Goal: Task Accomplishment & Management: Use online tool/utility

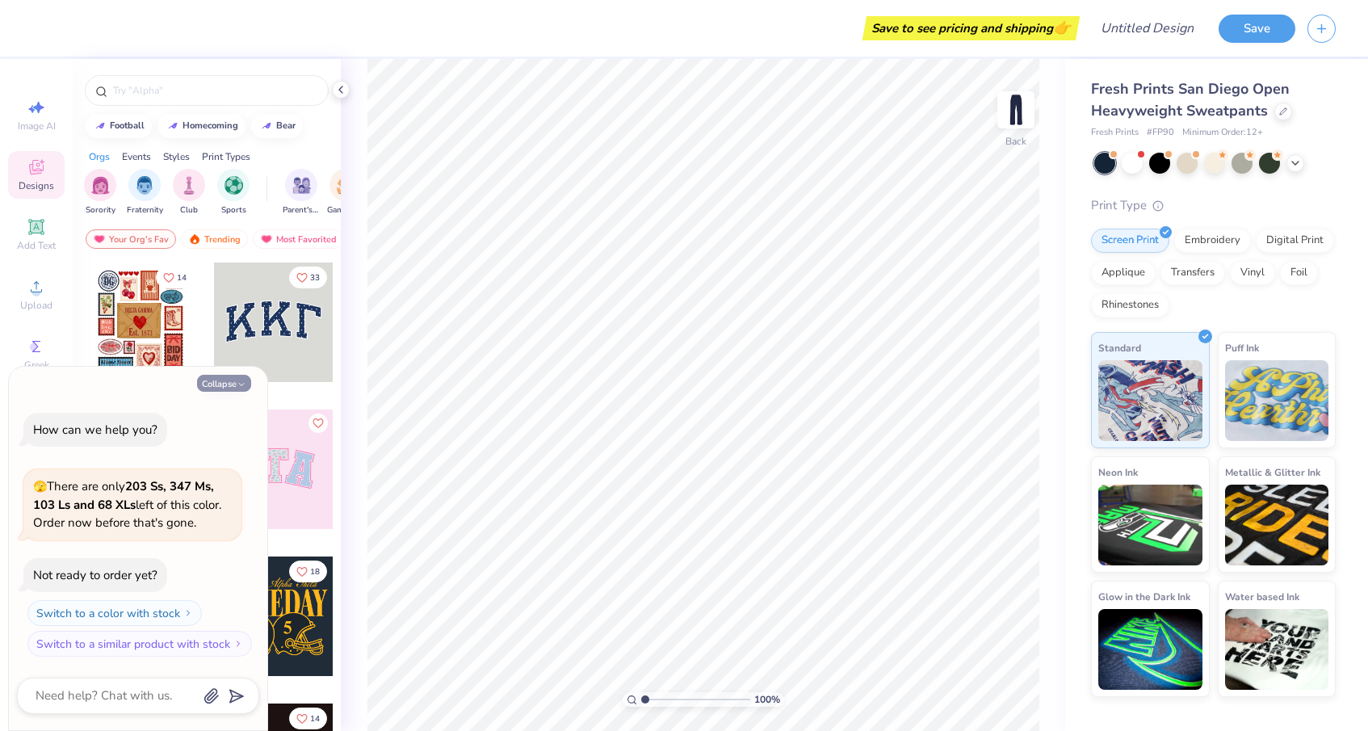
click at [231, 375] on button "Collapse" at bounding box center [224, 383] width 54 height 17
type textarea "x"
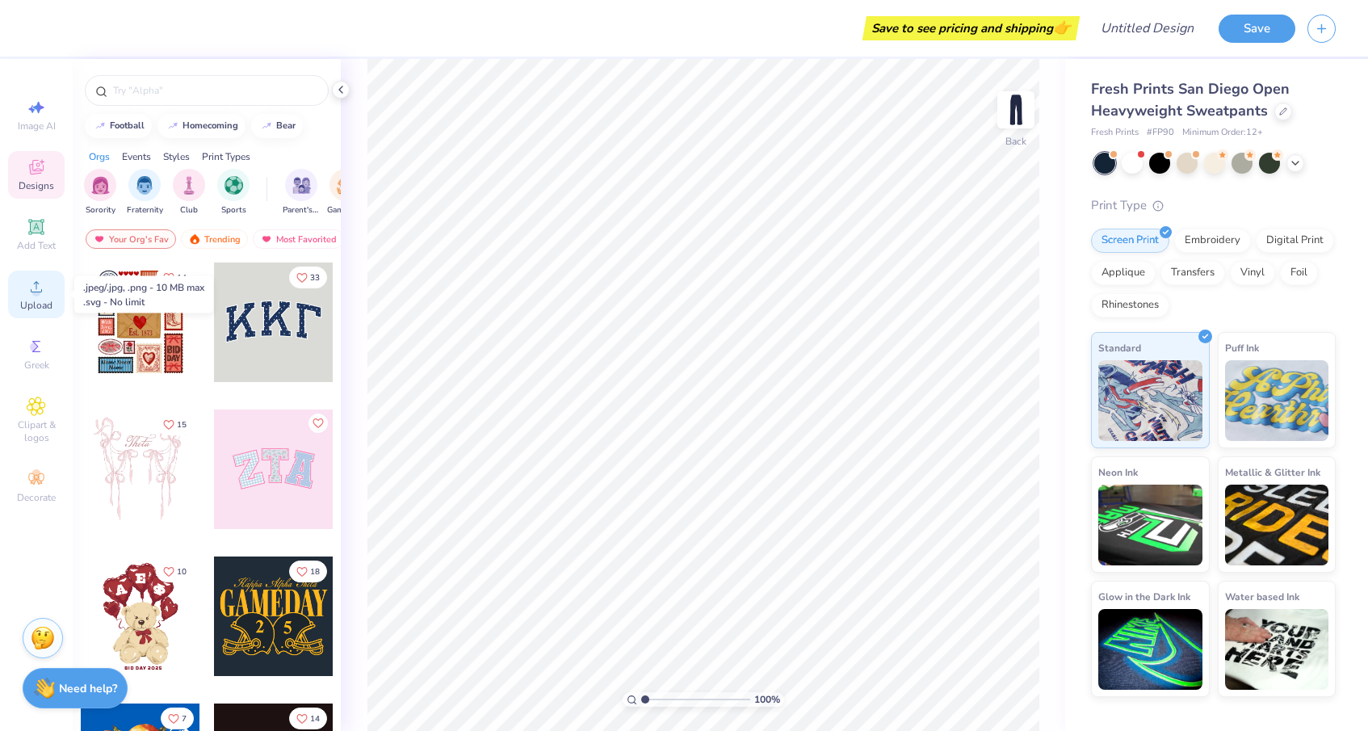
click at [31, 286] on icon at bounding box center [36, 286] width 19 height 19
click at [40, 300] on span "Upload" at bounding box center [36, 305] width 32 height 13
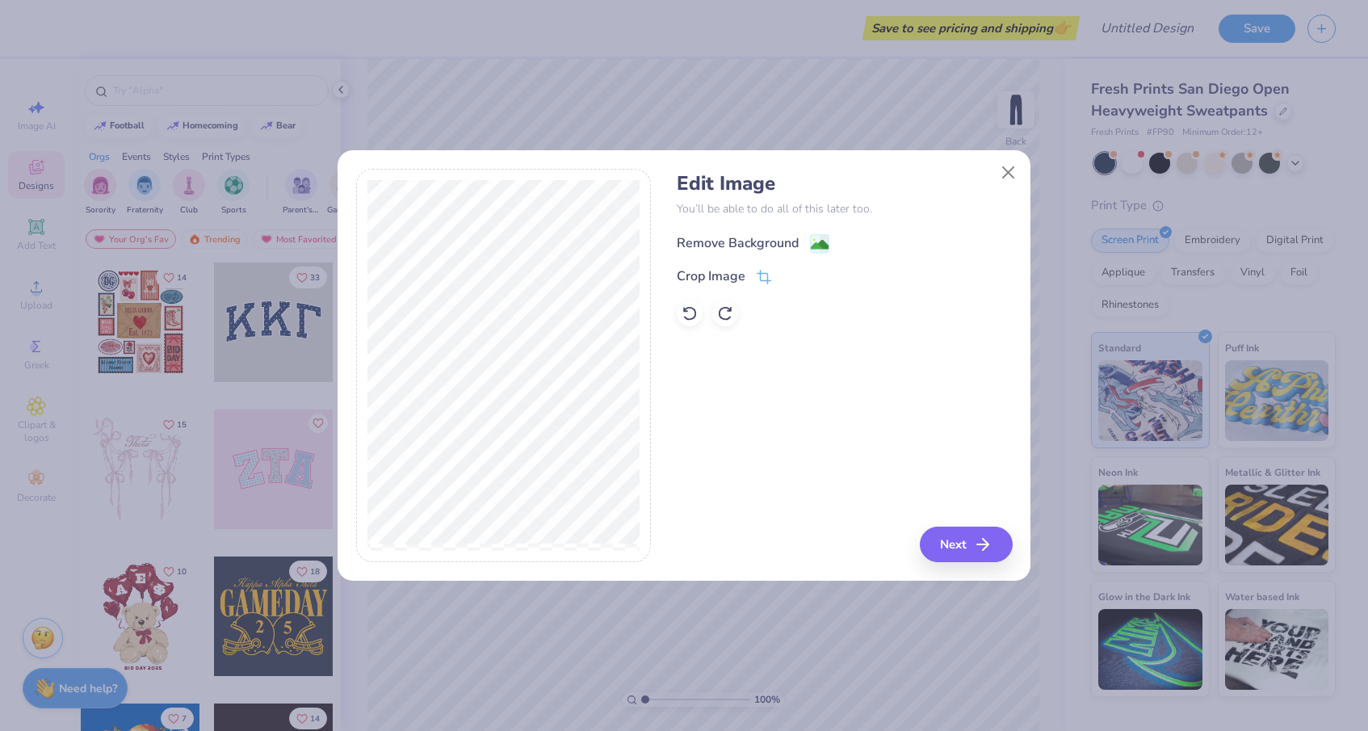
click at [769, 246] on div "Remove Background" at bounding box center [738, 242] width 122 height 19
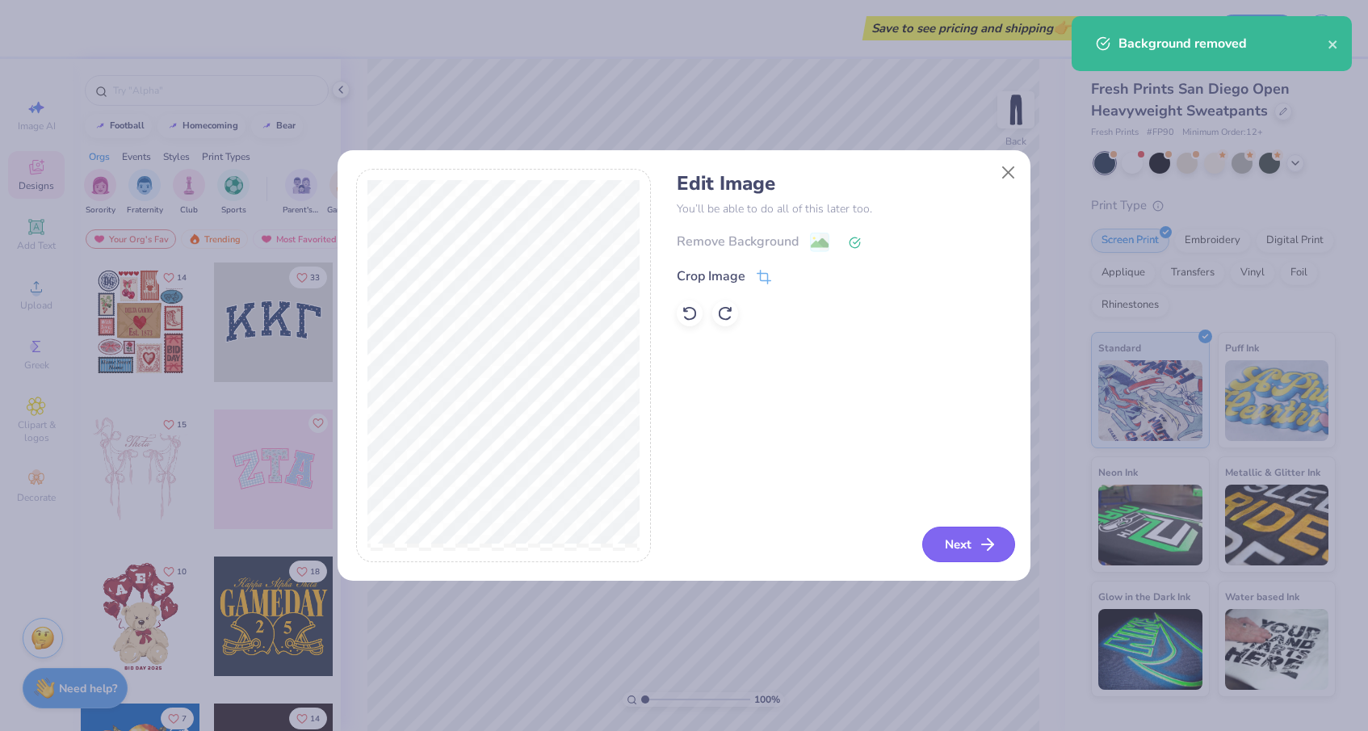
click at [963, 534] on button "Next" at bounding box center [968, 544] width 93 height 36
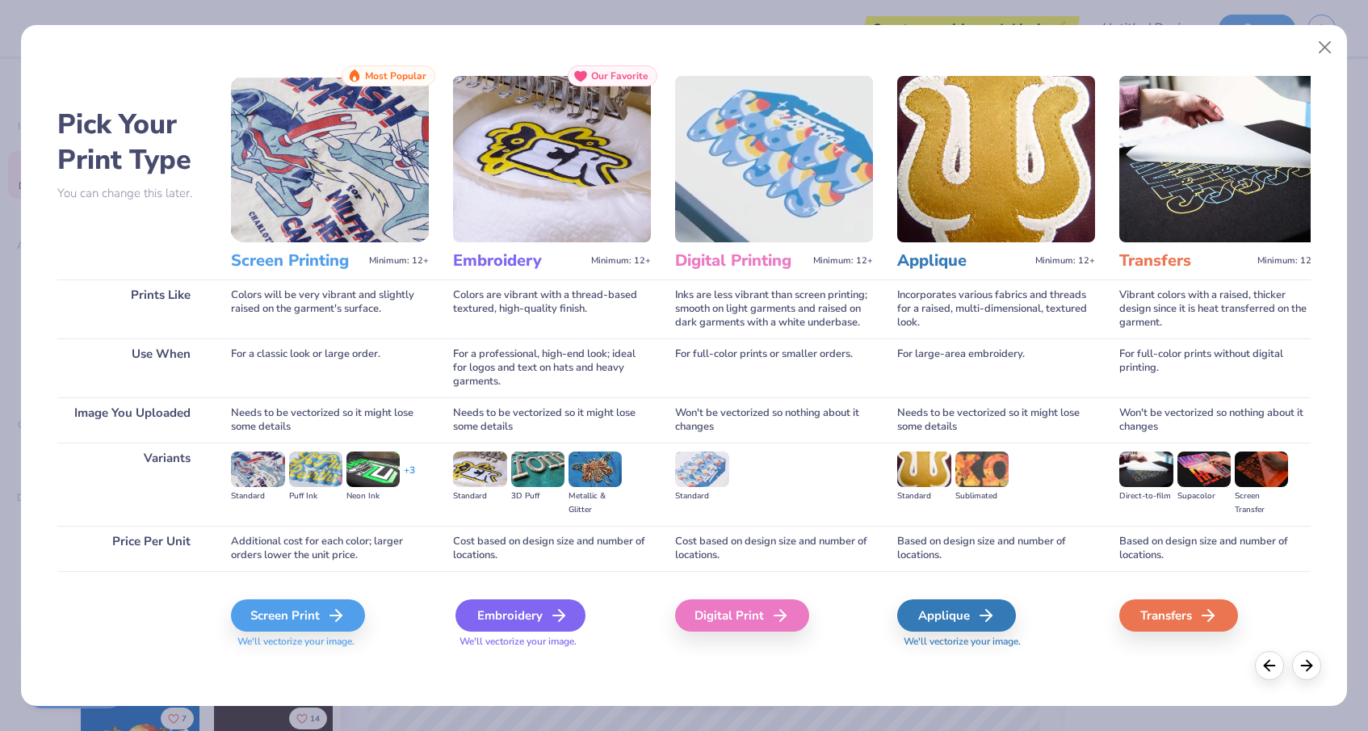
click at [498, 622] on div "Embroidery" at bounding box center [520, 615] width 130 height 32
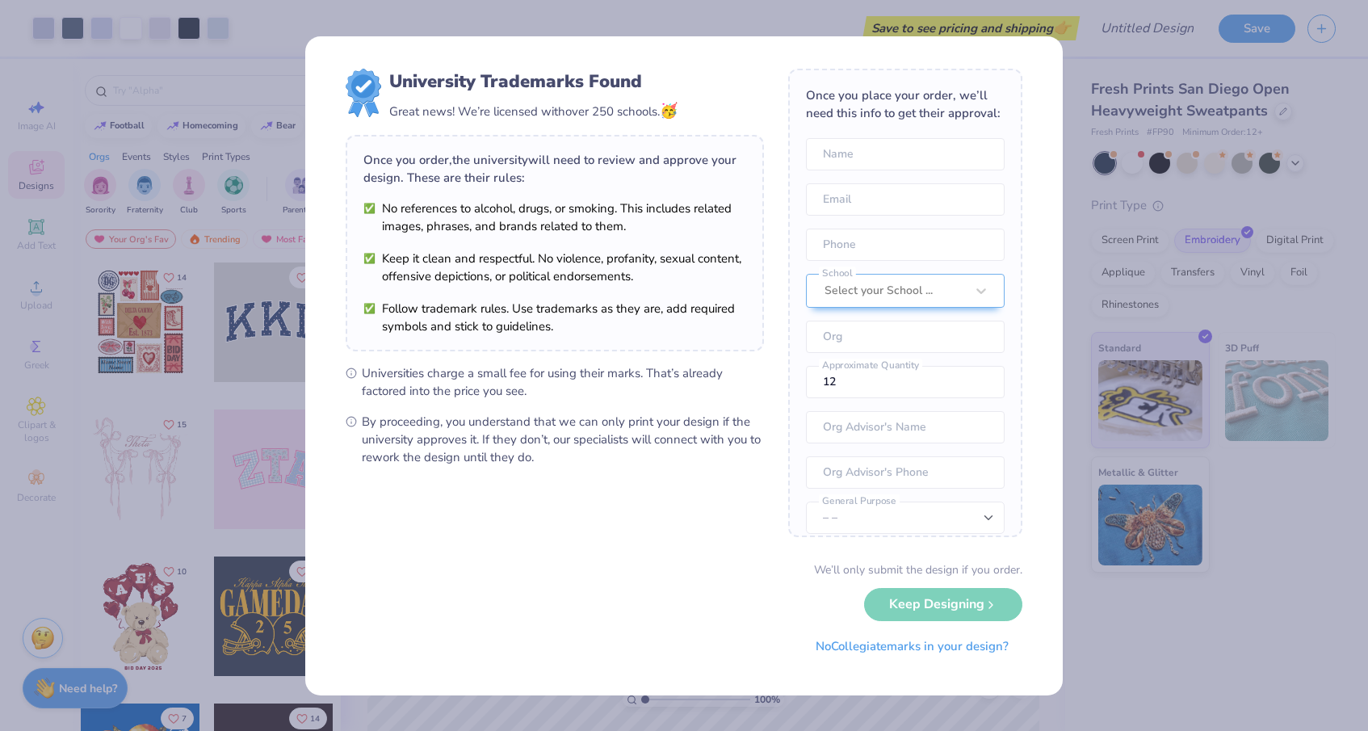
click at [908, 596] on div "We’ll only submit the design if you order. Keep Designing No Collegiate marks i…" at bounding box center [684, 612] width 677 height 102
click at [907, 602] on div "We’ll only submit the design if you order. Keep Designing No Collegiate marks i…" at bounding box center [684, 612] width 677 height 102
click at [881, 279] on div "Select your School ..." at bounding box center [905, 291] width 199 height 34
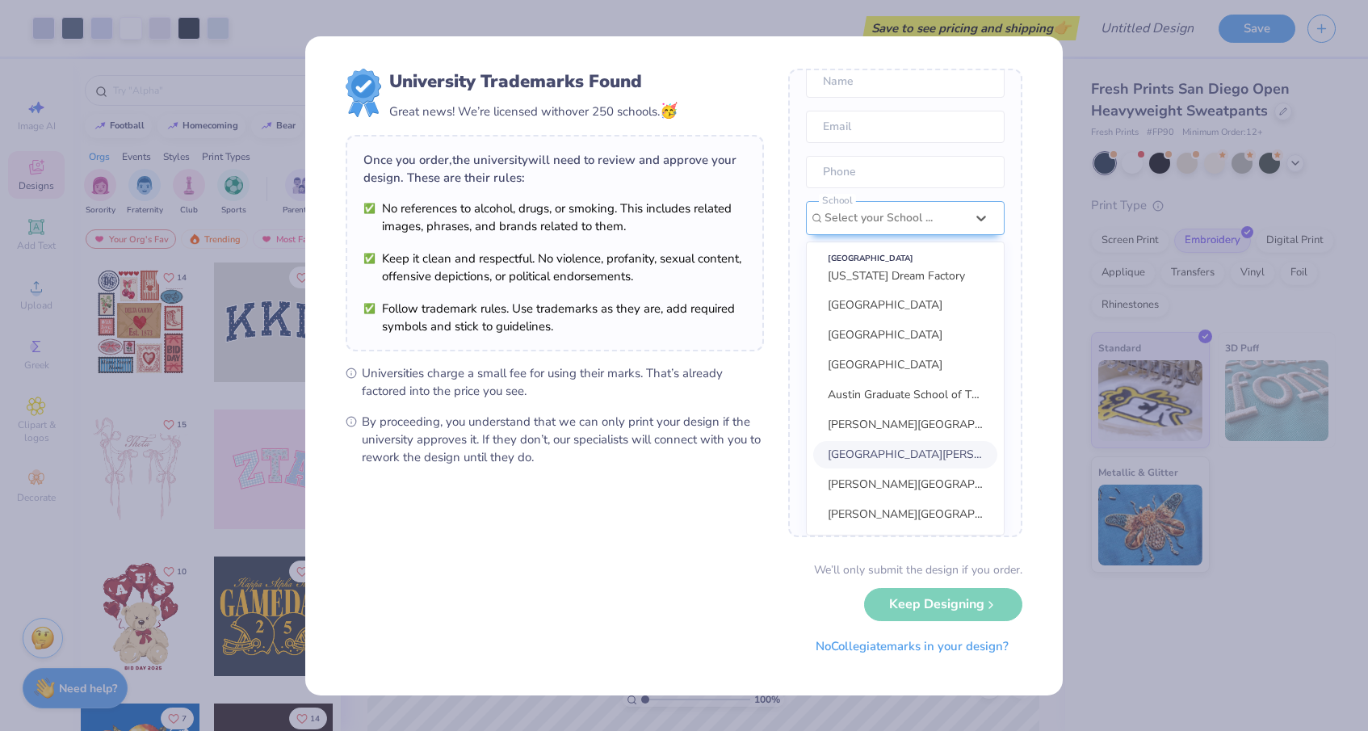
scroll to position [367, 0]
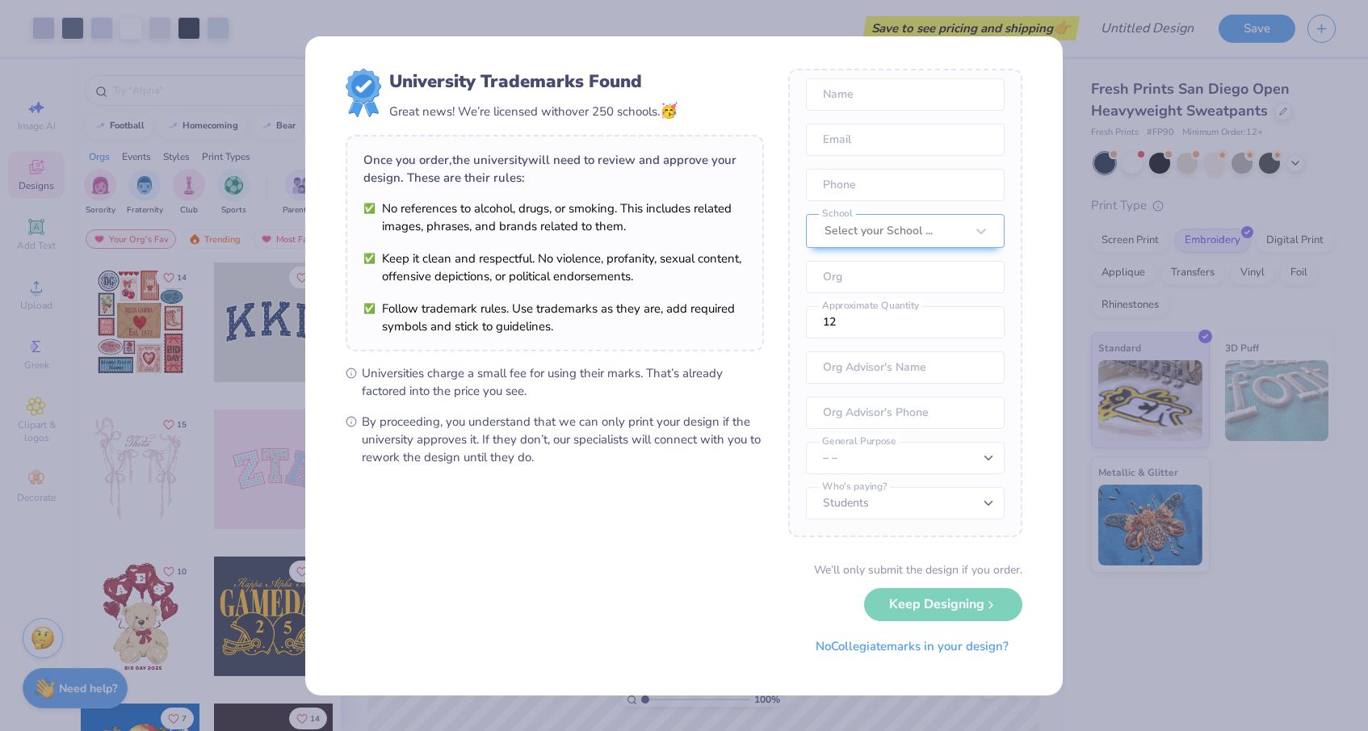
click at [962, 597] on div "We’ll only submit the design if you order. Keep Designing No Collegiate marks i…" at bounding box center [684, 612] width 677 height 102
click at [950, 652] on button "No Collegiate marks in your design?" at bounding box center [912, 642] width 220 height 33
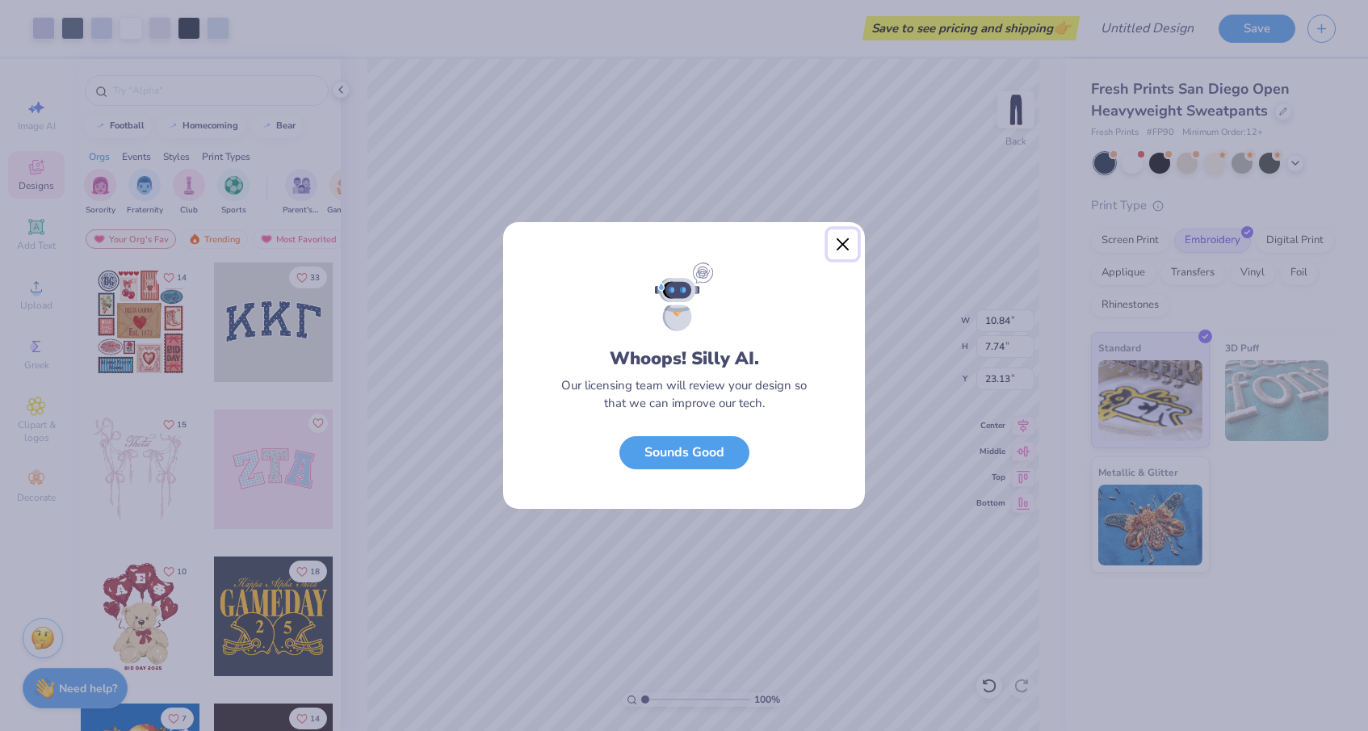
click at [840, 246] on button "Close" at bounding box center [843, 244] width 31 height 31
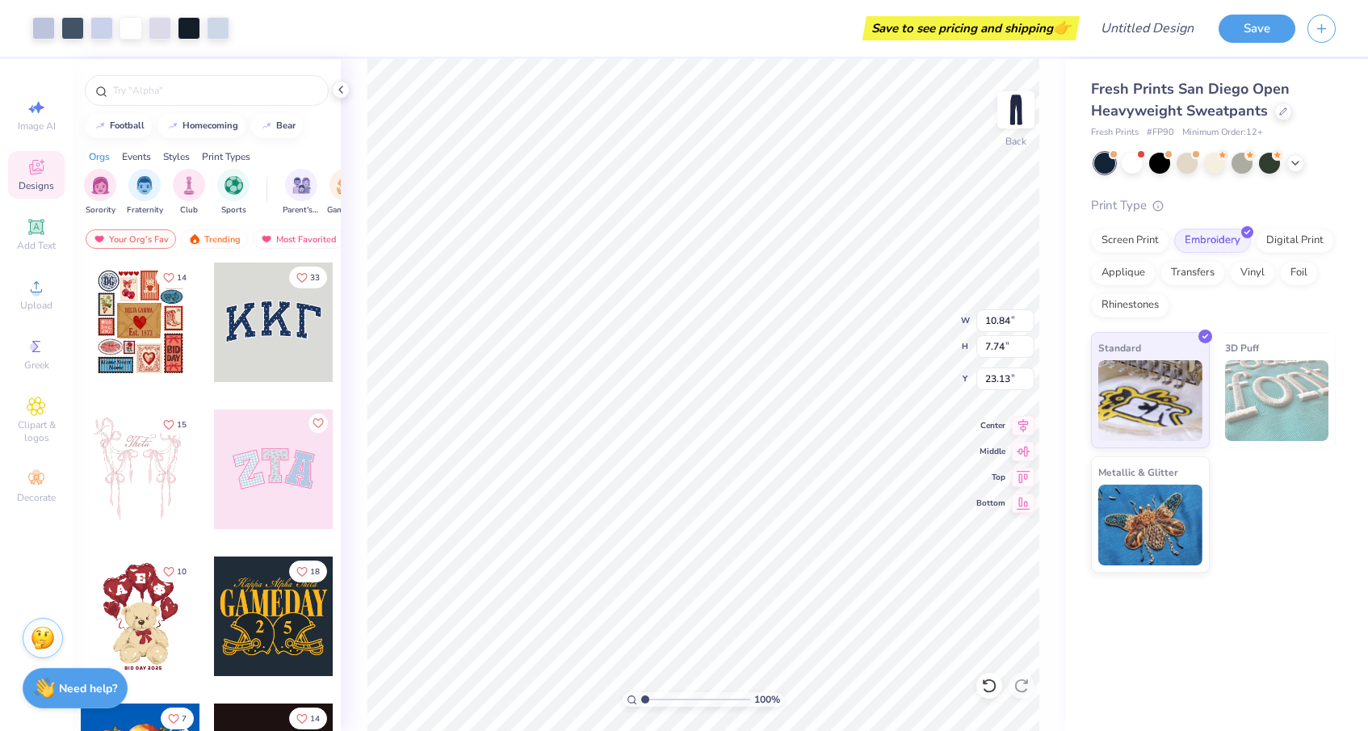
type input "5.46"
type input "3.90"
type input "1.41"
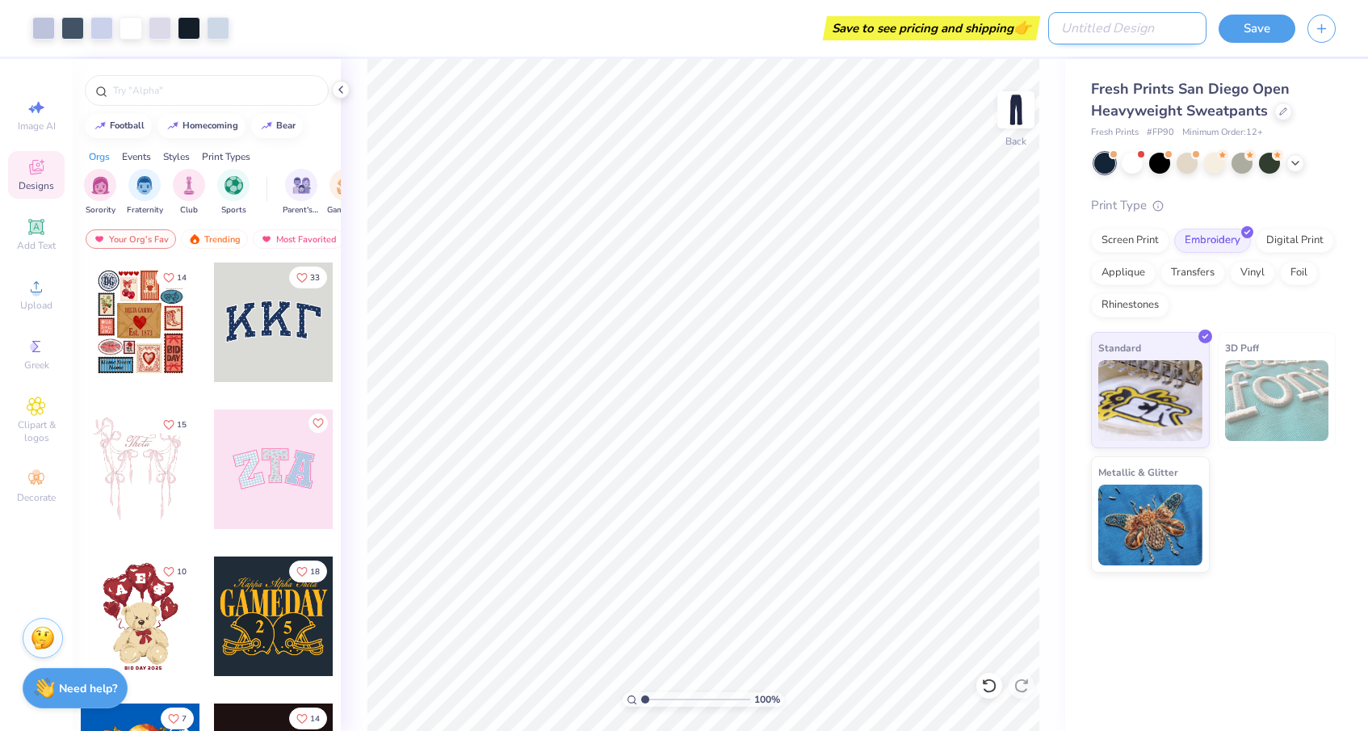
click at [1163, 31] on input "Design Title" at bounding box center [1127, 28] width 158 height 32
type input "sweats"
click at [1253, 32] on button "Save" at bounding box center [1256, 26] width 77 height 28
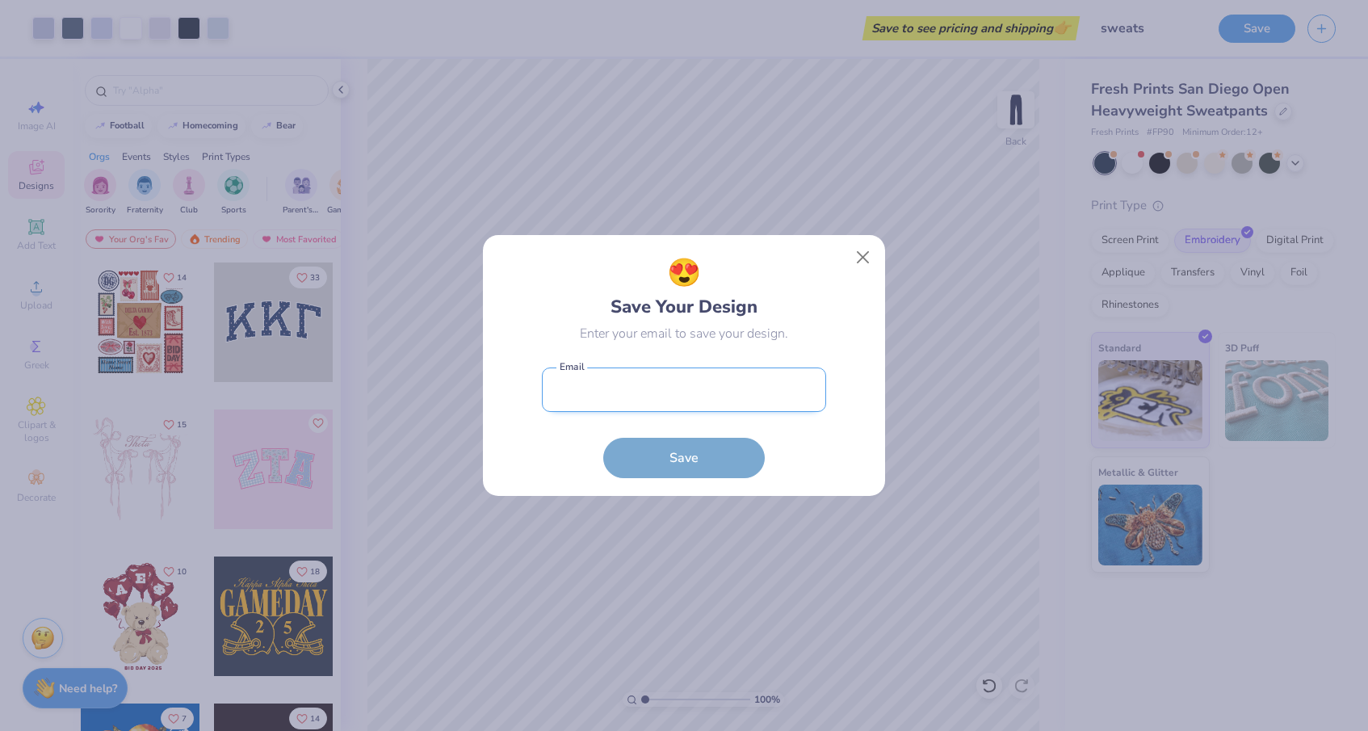
click at [675, 384] on input "email" at bounding box center [684, 389] width 284 height 44
type input "[EMAIL_ADDRESS][DOMAIN_NAME]"
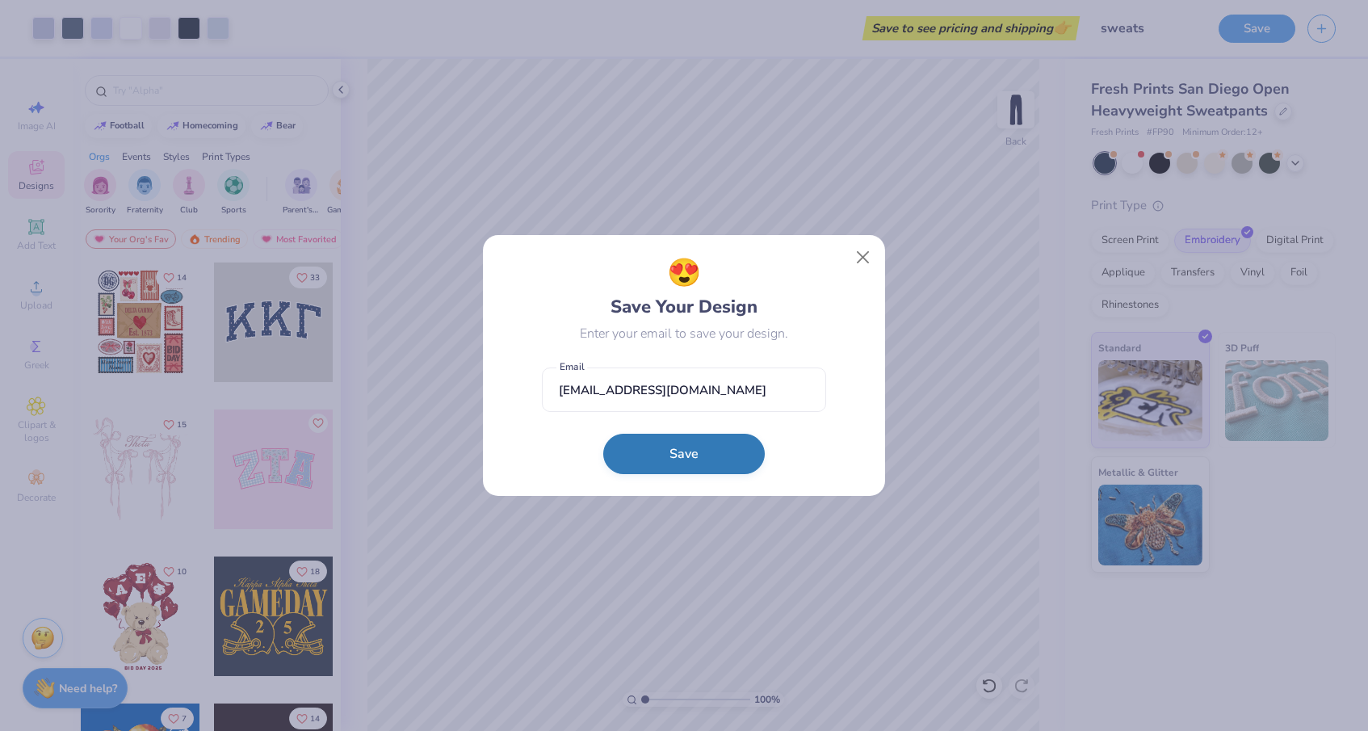
click at [677, 442] on button "Save" at bounding box center [683, 454] width 161 height 40
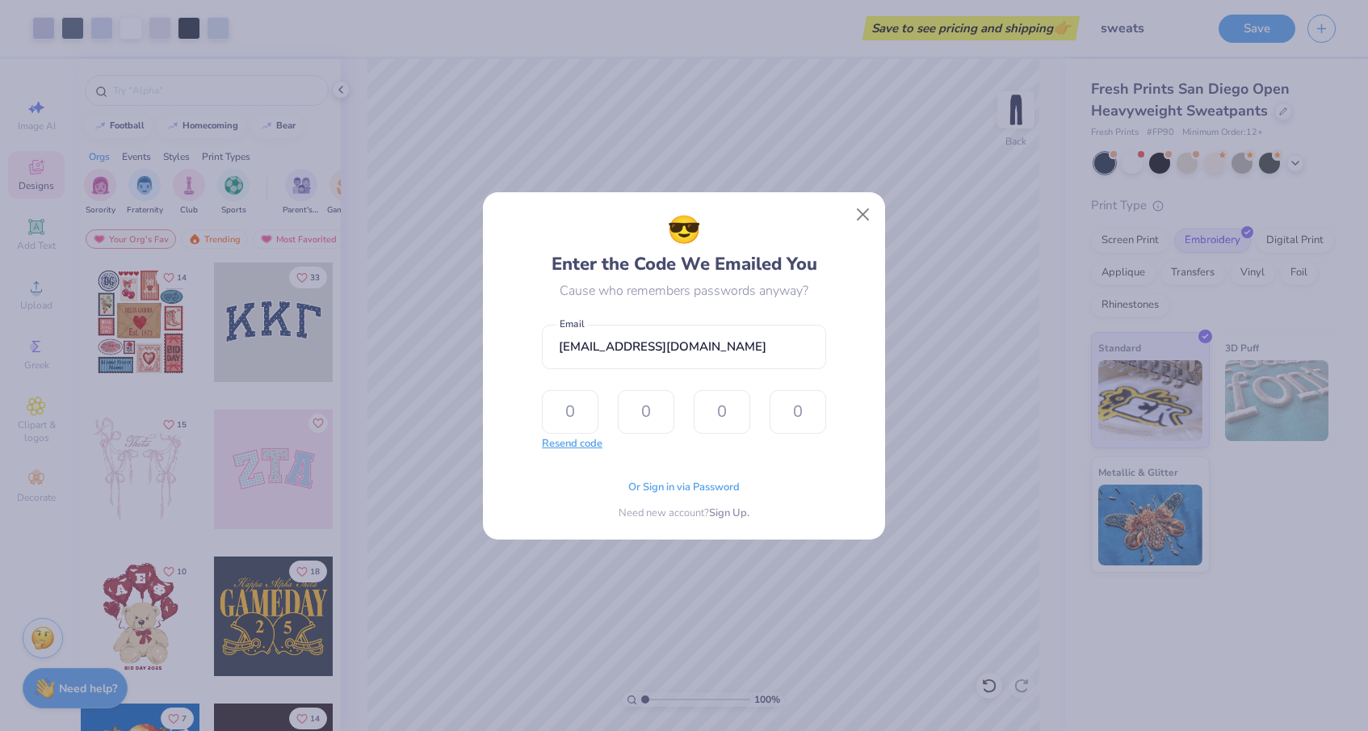
click at [584, 443] on button "Resend code" at bounding box center [572, 444] width 61 height 16
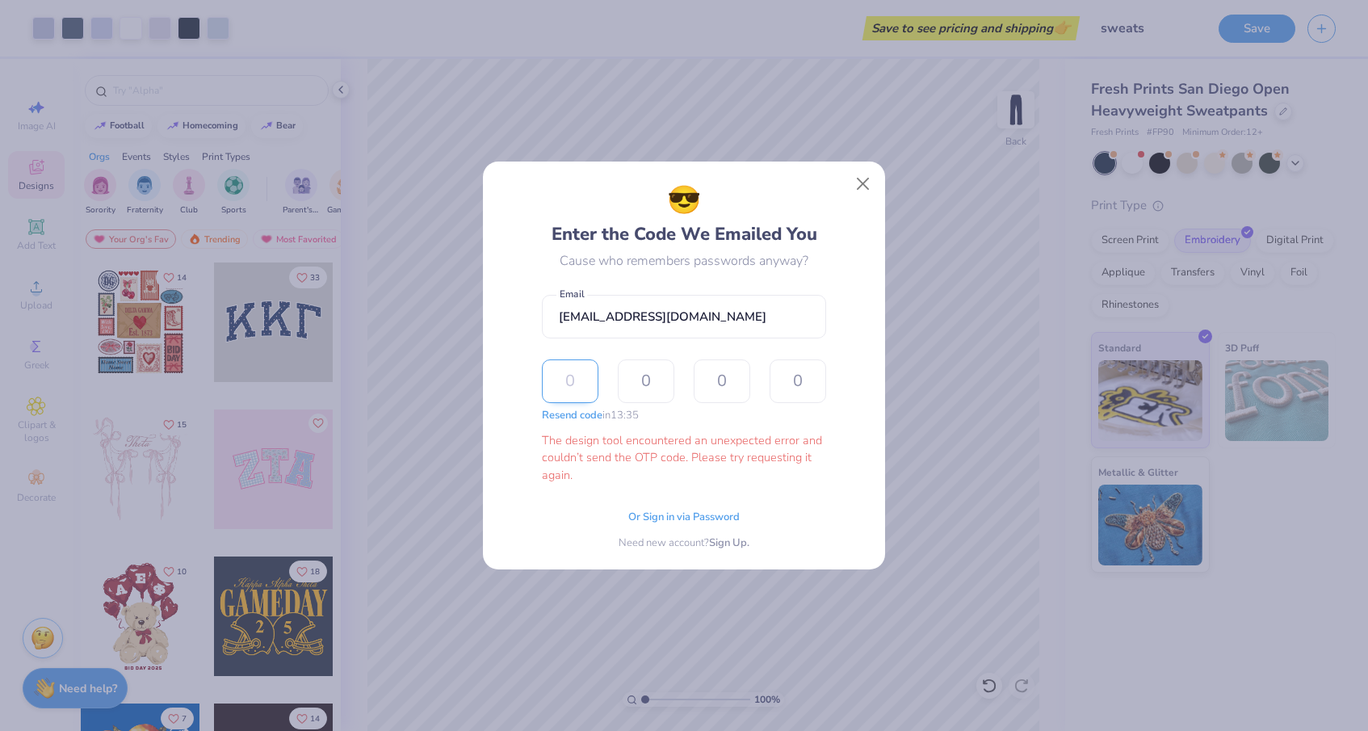
click at [557, 384] on input "text" at bounding box center [570, 381] width 57 height 44
type input "4"
type input "6"
type input "0"
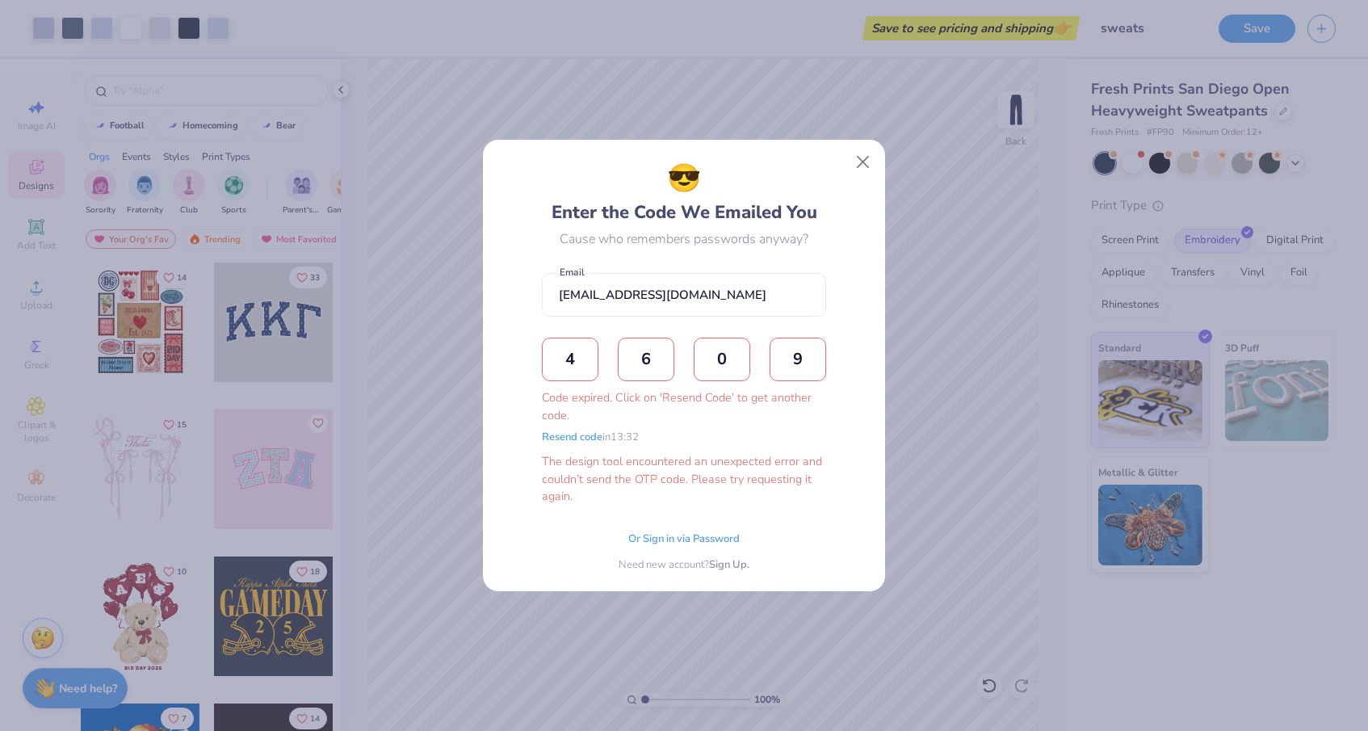
type input "9"
click at [856, 167] on button "Close" at bounding box center [863, 162] width 31 height 31
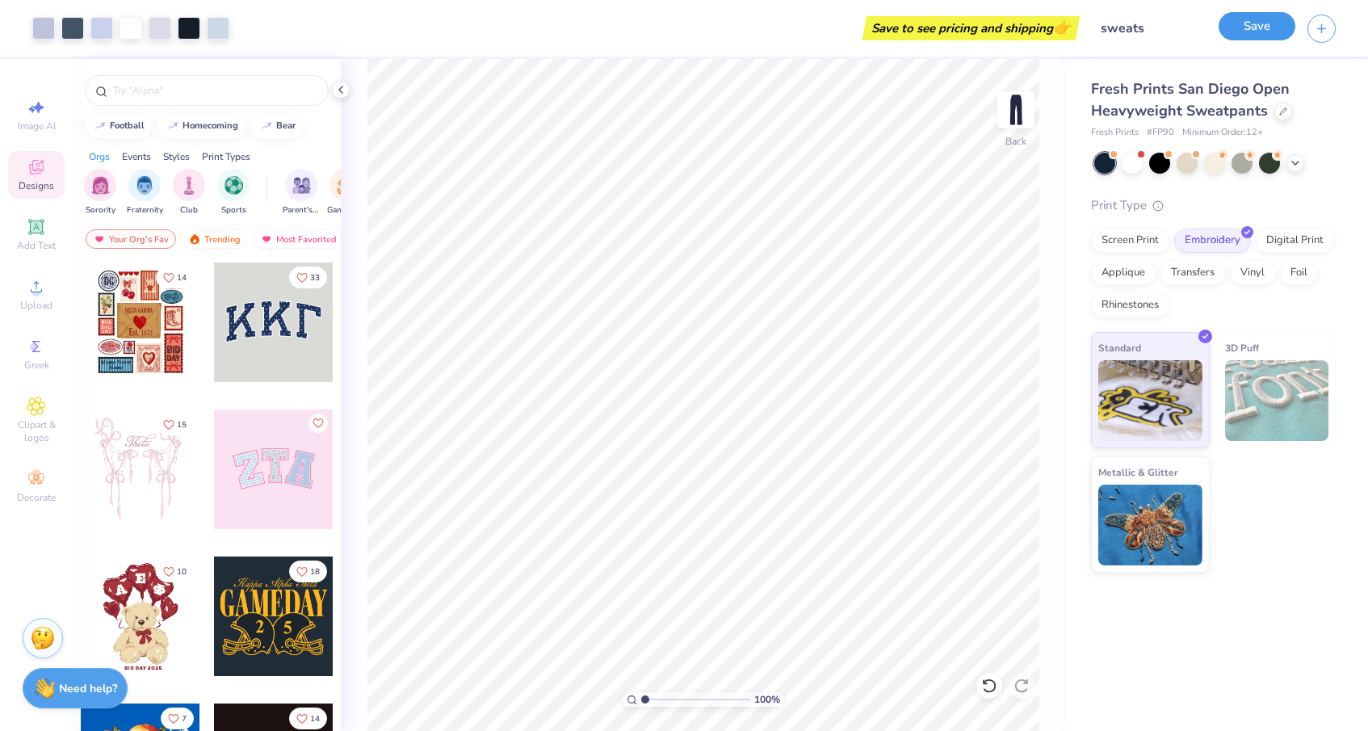
click at [1240, 28] on button "Save" at bounding box center [1256, 26] width 77 height 28
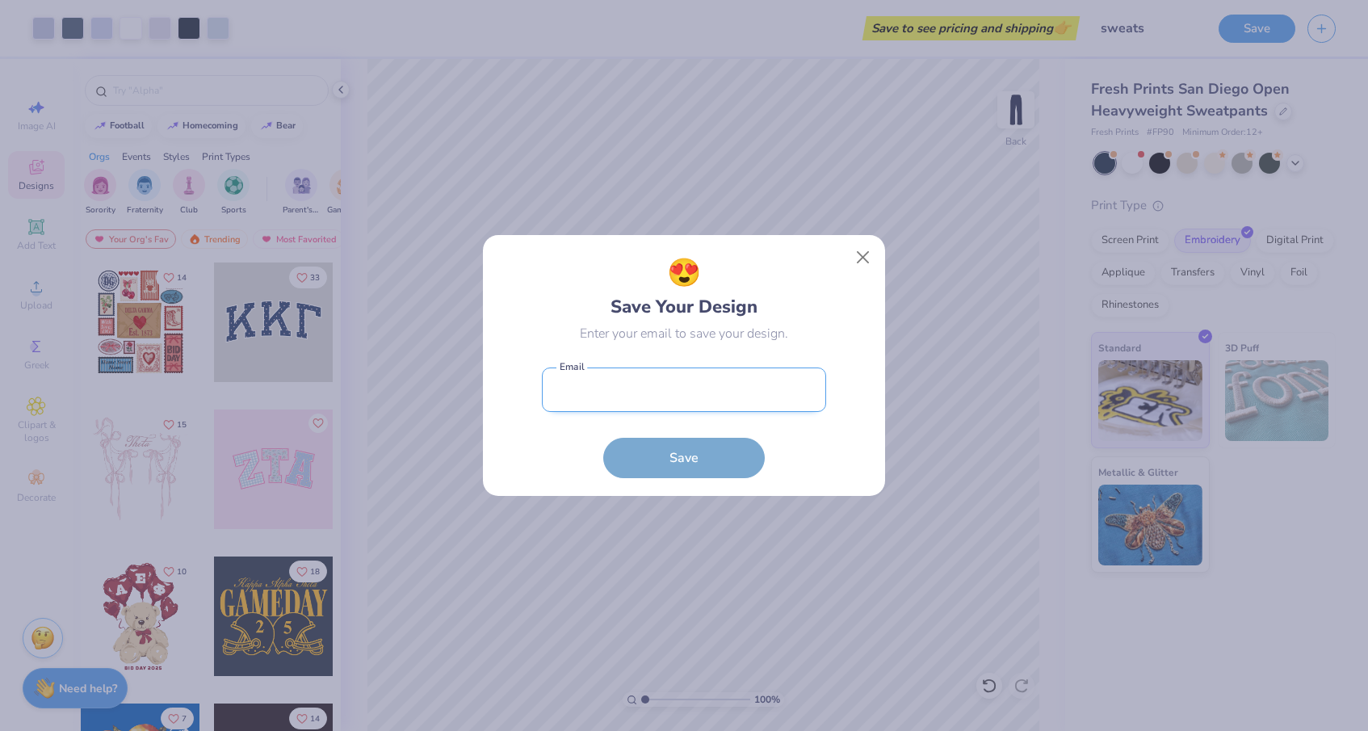
click at [801, 384] on input "email" at bounding box center [684, 389] width 284 height 44
type input "[EMAIL_ADDRESS][DOMAIN_NAME]"
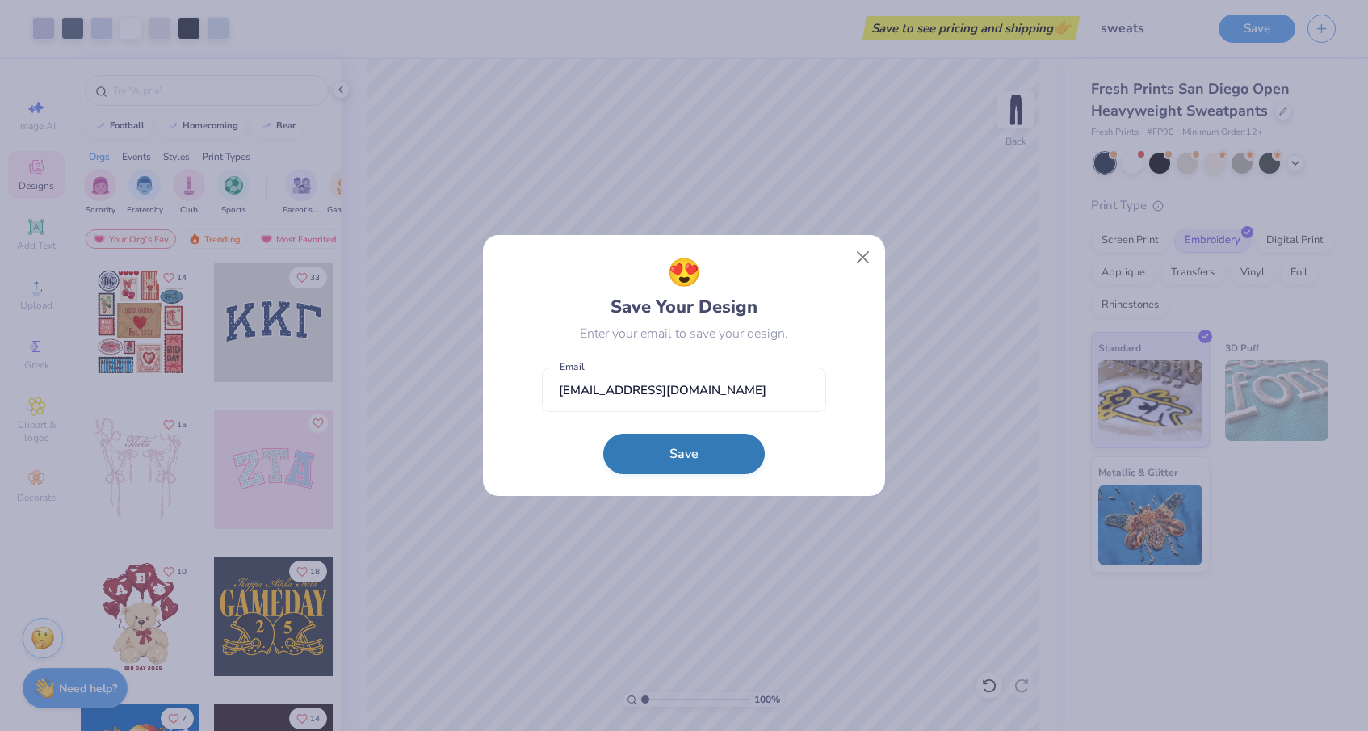
click at [701, 460] on button "Save" at bounding box center [683, 454] width 161 height 40
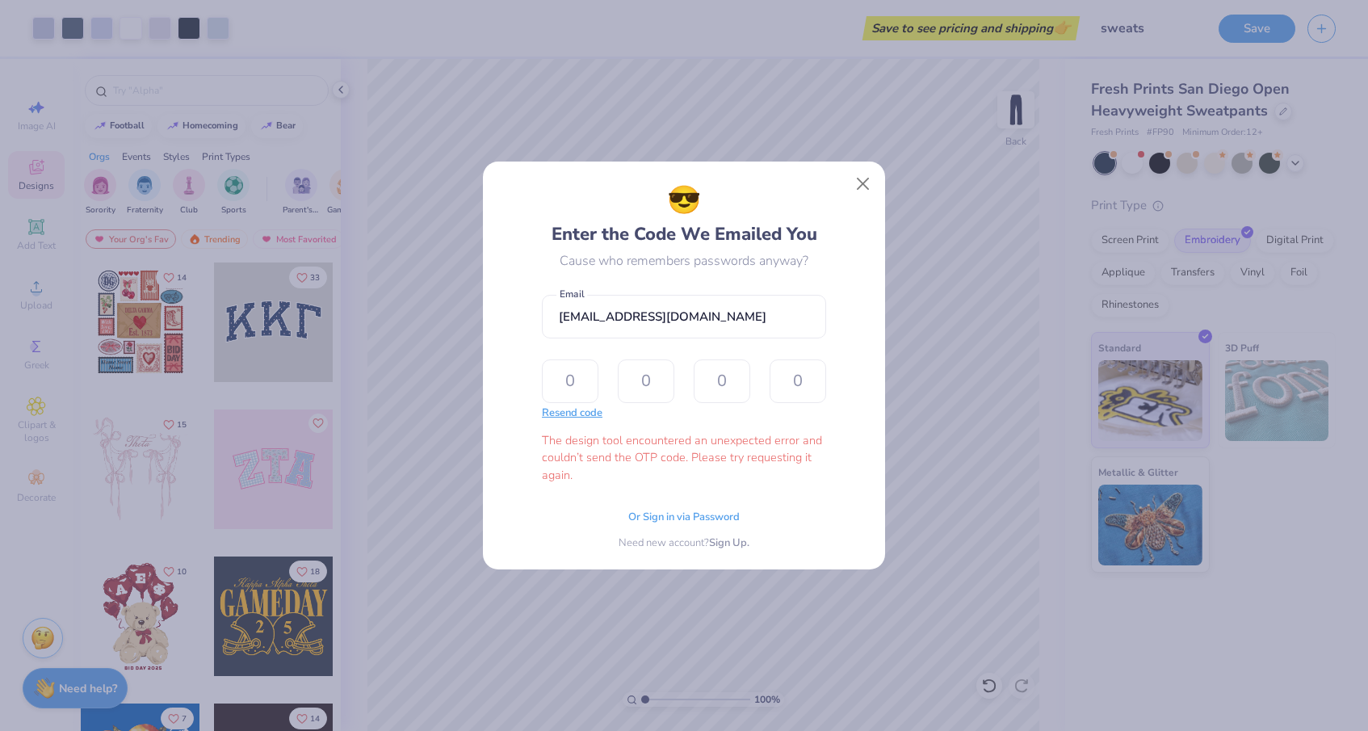
click at [567, 414] on button "Resend code" at bounding box center [572, 413] width 61 height 16
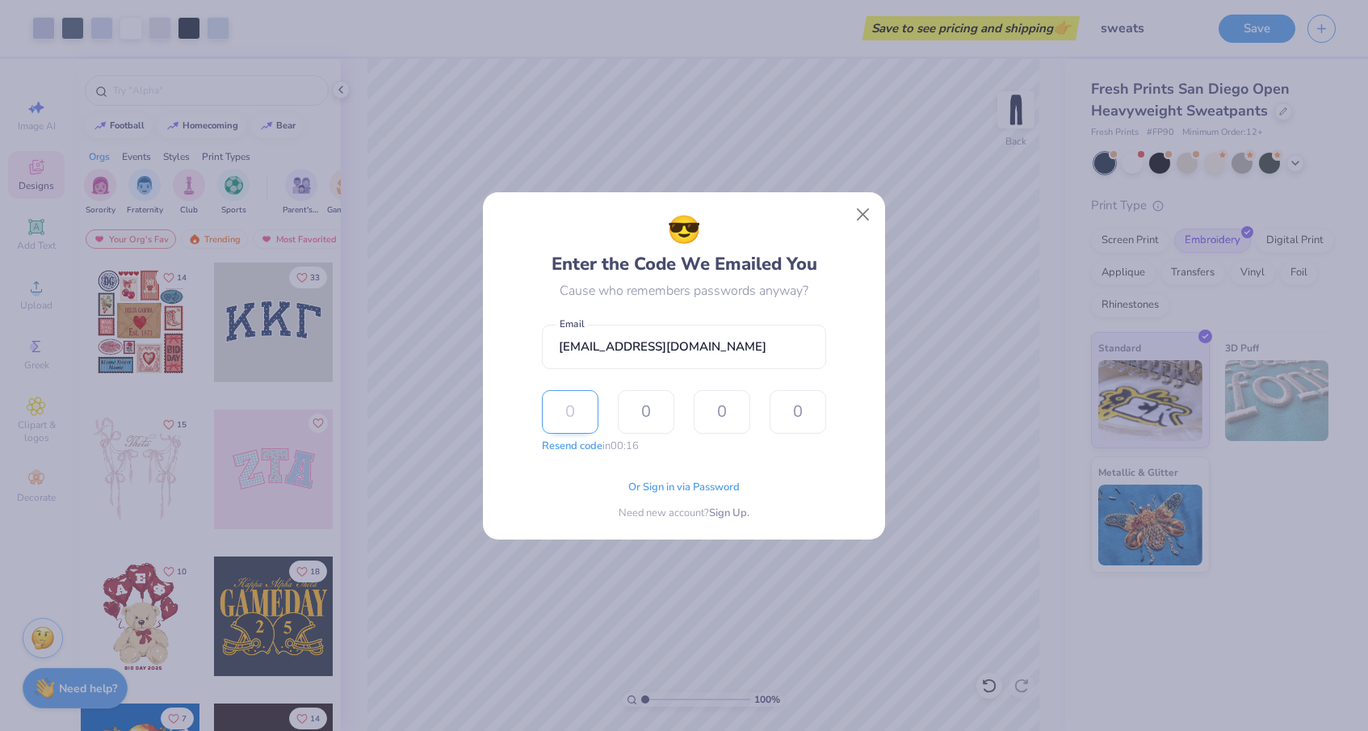
click at [567, 414] on input "text" at bounding box center [570, 412] width 57 height 44
type input "3"
type input "1"
type input "7"
type input "2"
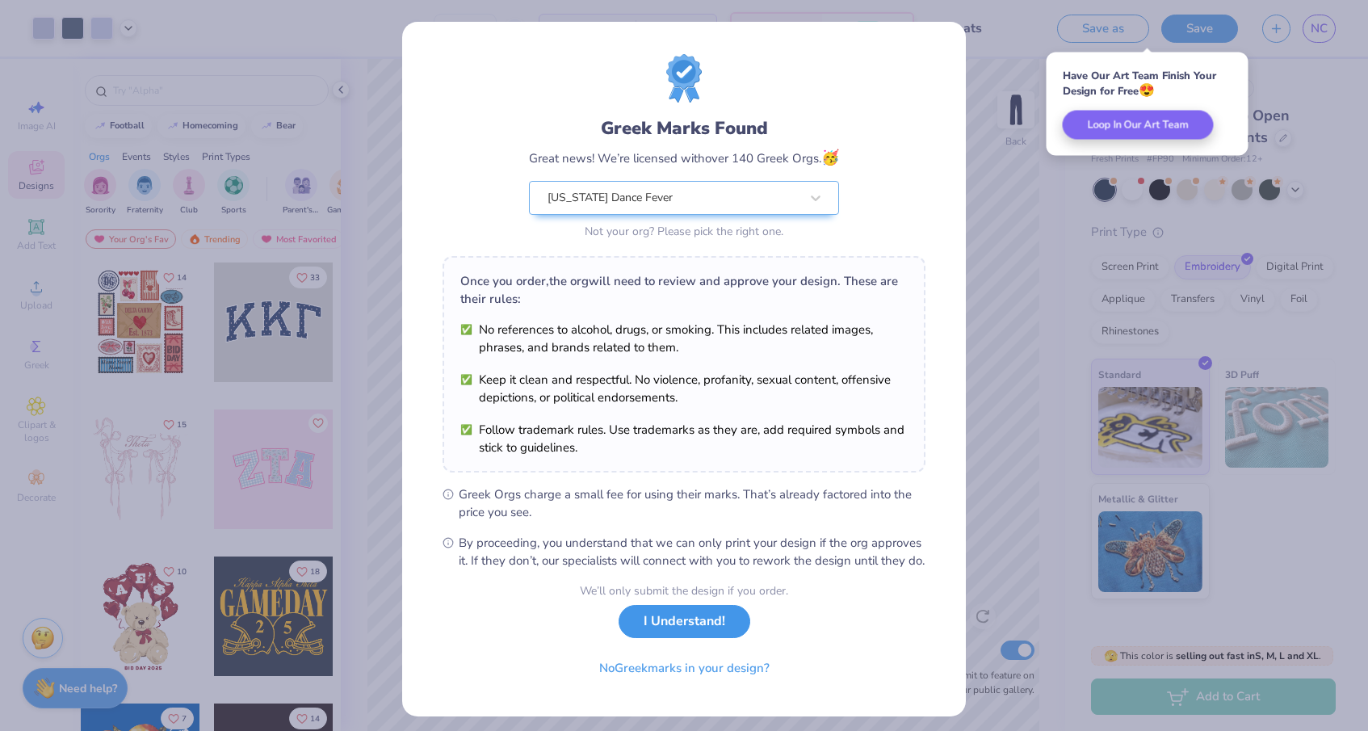
click at [636, 638] on button "I Understand!" at bounding box center [684, 621] width 132 height 33
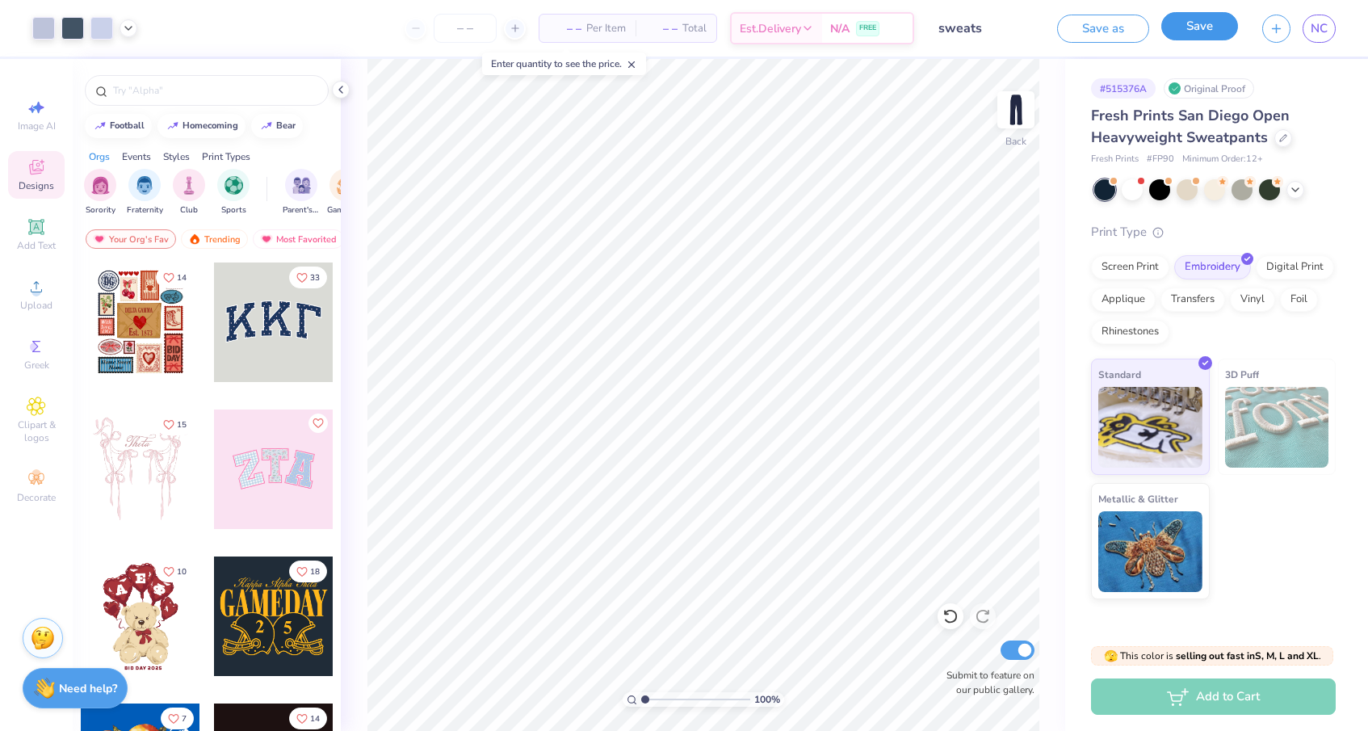
click at [1199, 26] on button "Save" at bounding box center [1199, 26] width 77 height 28
